Goal: Obtain resource: Download file/media

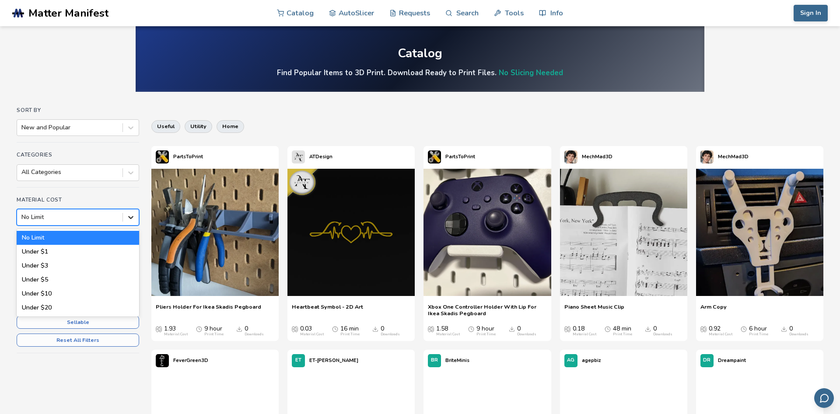
click at [133, 217] on icon at bounding box center [130, 217] width 9 height 9
click at [122, 235] on div "No Limit" at bounding box center [78, 238] width 122 height 14
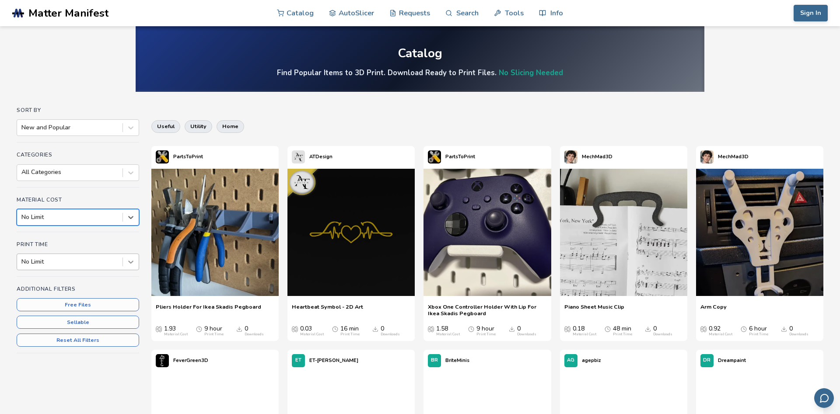
click at [129, 262] on icon at bounding box center [131, 262] width 5 height 3
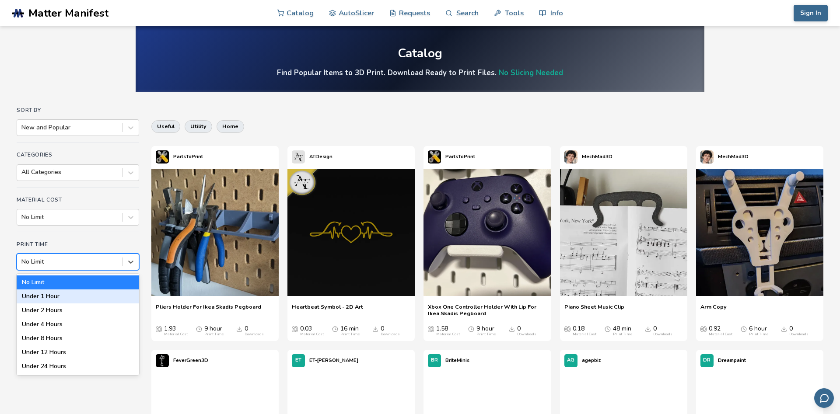
click at [57, 299] on div "Under 1 Hour" at bounding box center [78, 297] width 122 height 14
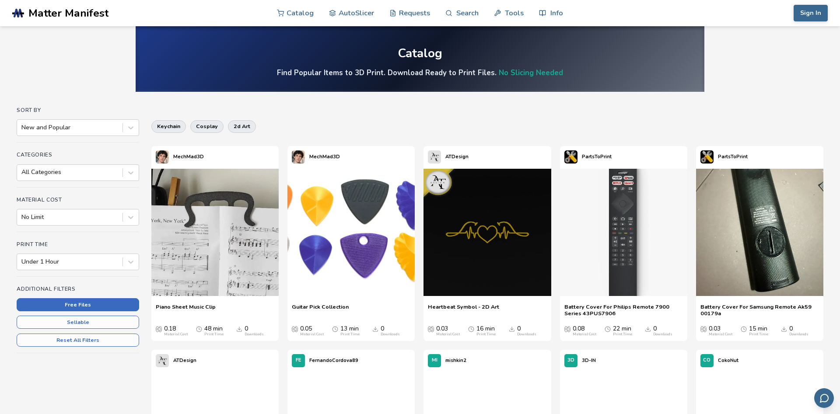
click at [108, 303] on button "Free Files" at bounding box center [78, 304] width 122 height 13
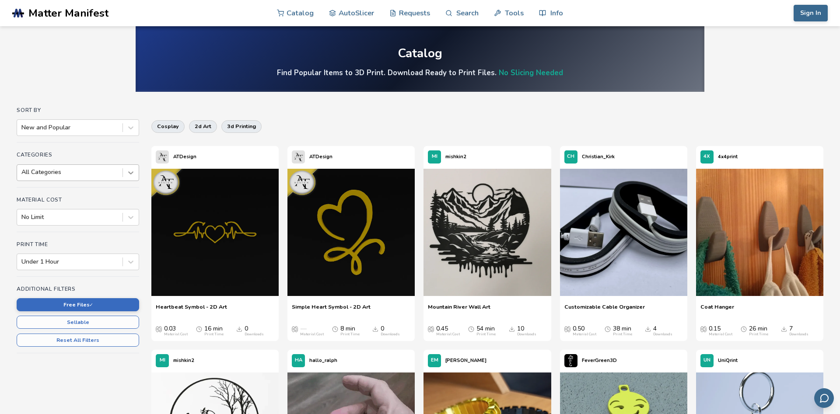
click at [133, 177] on icon at bounding box center [130, 172] width 9 height 9
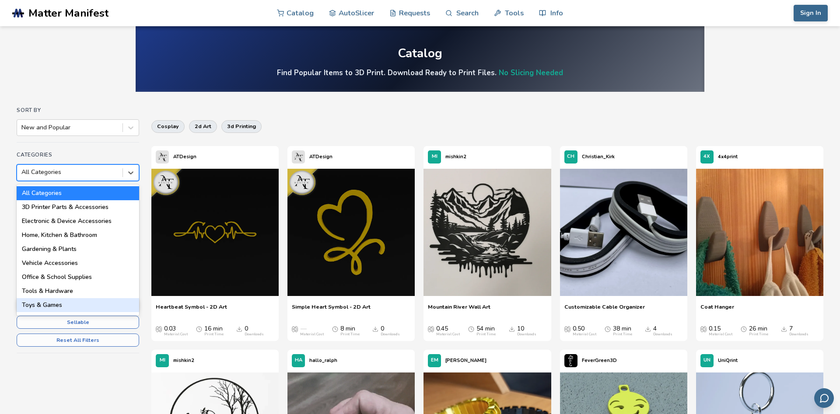
click at [61, 304] on div "Toys & Games" at bounding box center [78, 305] width 122 height 14
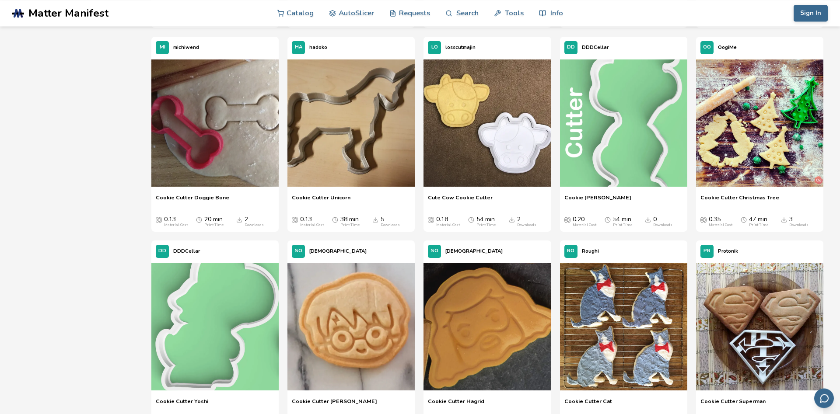
scroll to position [926, 0]
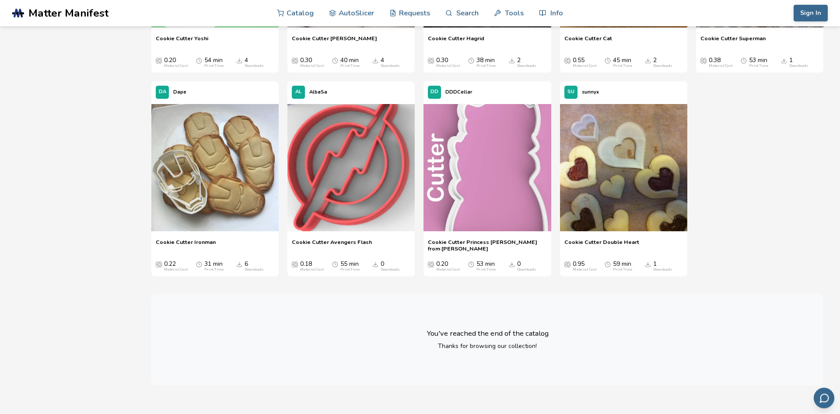
drag, startPoint x: 837, startPoint y: 412, endPoint x: 830, endPoint y: 405, distance: 10.2
